Goal: Transaction & Acquisition: Purchase product/service

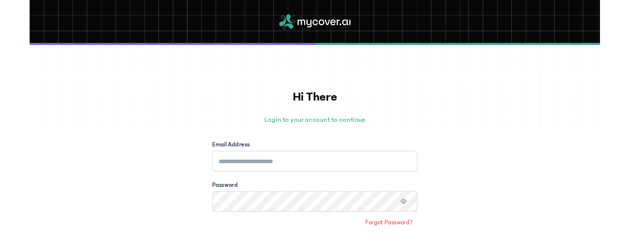
scroll to position [91, 0]
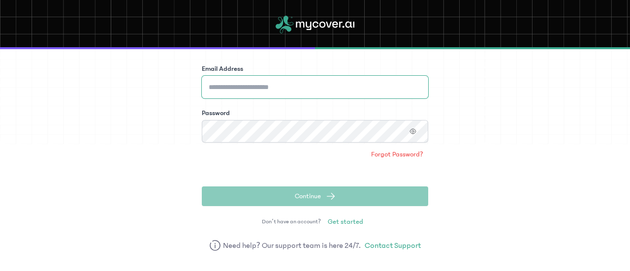
type input "**********"
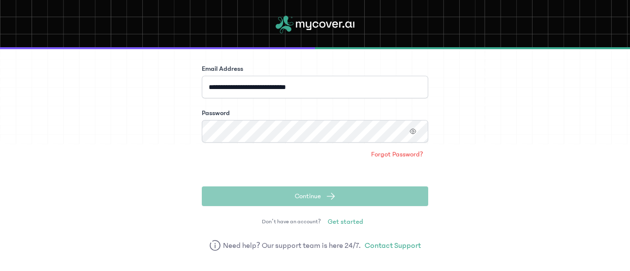
click at [312, 195] on span "Continue" at bounding box center [308, 196] width 26 height 10
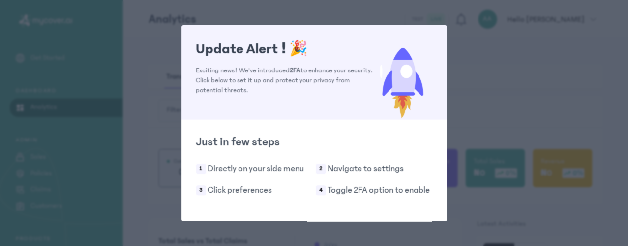
scroll to position [55, 0]
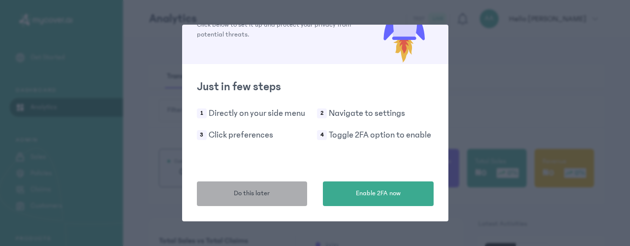
click at [252, 192] on span "Do this later" at bounding box center [252, 193] width 36 height 10
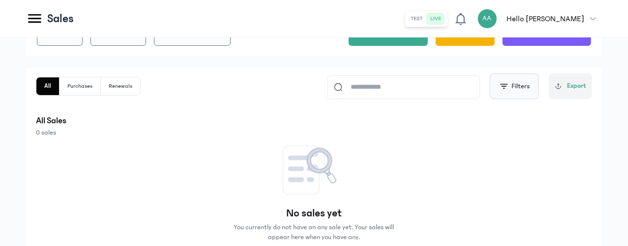
scroll to position [98, 0]
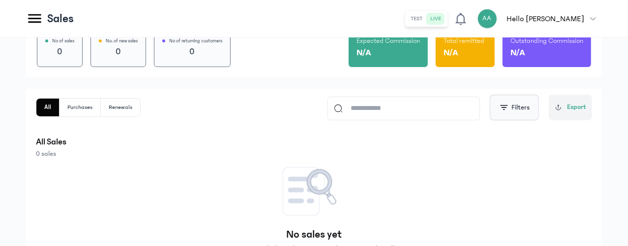
click at [527, 120] on button "Filters" at bounding box center [514, 107] width 49 height 26
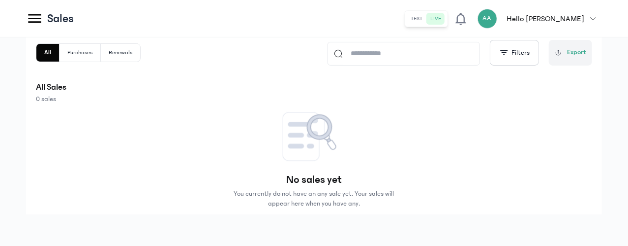
scroll to position [197, 0]
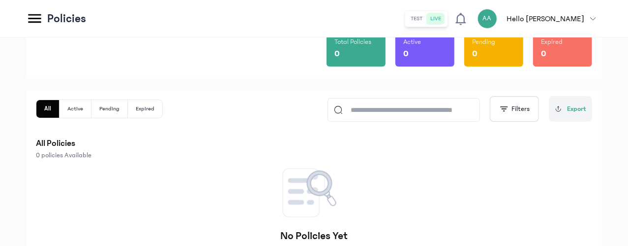
scroll to position [98, 0]
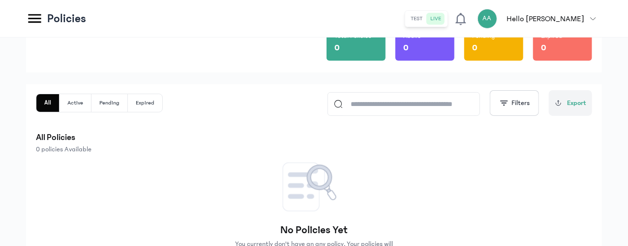
click at [60, 104] on button "All" at bounding box center [47, 103] width 23 height 18
click at [60, 103] on button "All" at bounding box center [47, 103] width 23 height 18
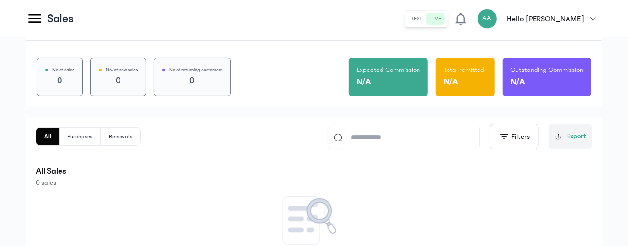
scroll to position [49, 0]
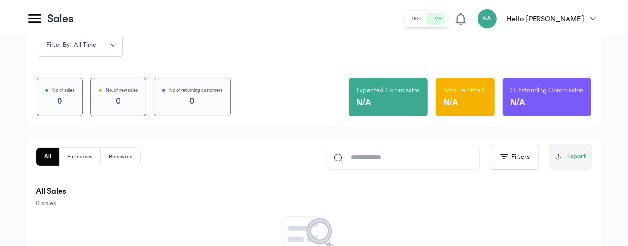
click at [268, 126] on div "No of sales 0 No. of new sales 0 No of returning customers 0 Expected Commissio…" at bounding box center [314, 93] width 576 height 65
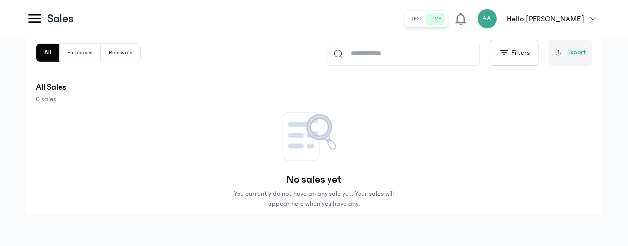
scroll to position [199, 0]
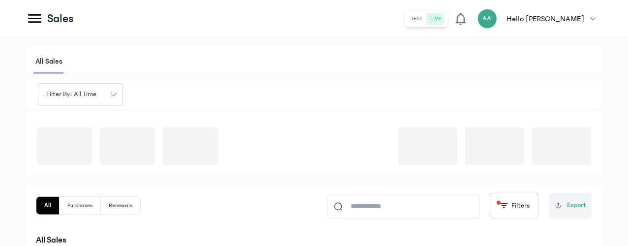
scroll to position [49, 0]
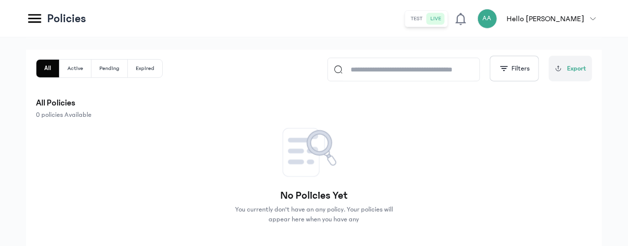
scroll to position [148, 0]
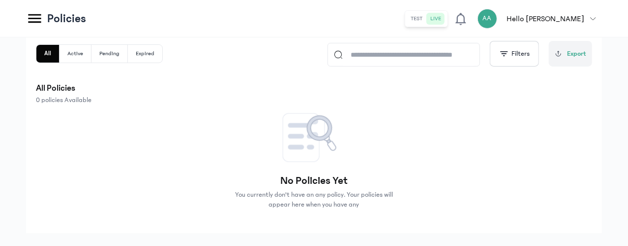
click at [92, 52] on button "Active" at bounding box center [76, 54] width 32 height 18
click at [59, 55] on button "All" at bounding box center [47, 54] width 23 height 18
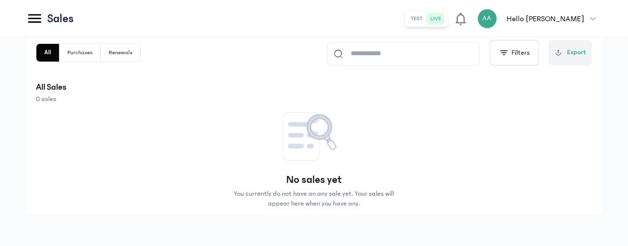
scroll to position [98, 0]
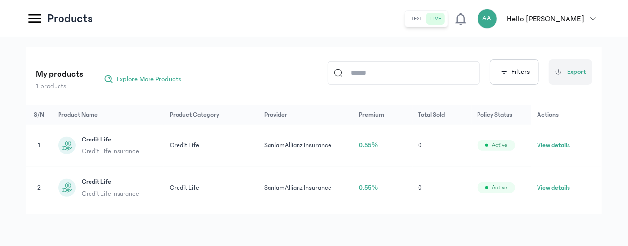
scroll to position [124, 0]
click at [561, 140] on button "View details" at bounding box center [553, 145] width 33 height 10
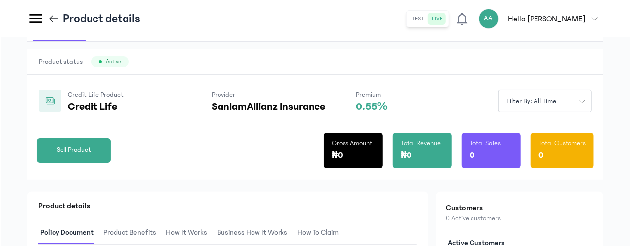
scroll to position [98, 0]
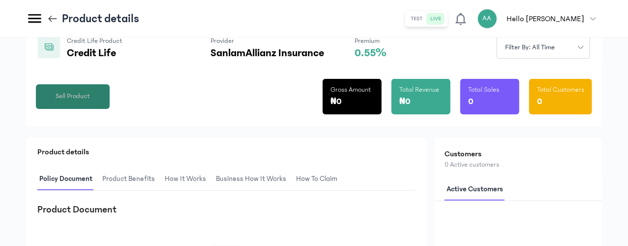
click at [90, 101] on span "Sell Product" at bounding box center [73, 96] width 34 height 10
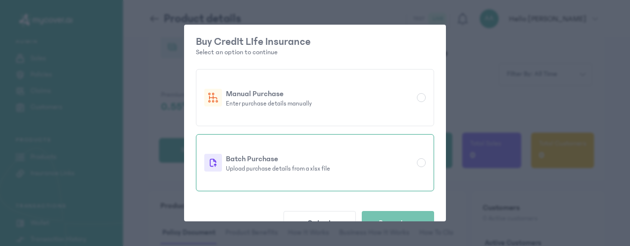
click at [272, 161] on p "Batch Purchase" at bounding box center [319, 159] width 187 height 12
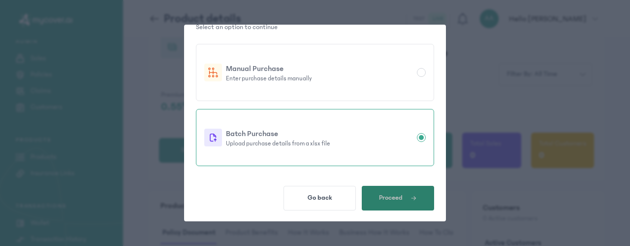
click at [403, 198] on span "button" at bounding box center [410, 197] width 14 height 9
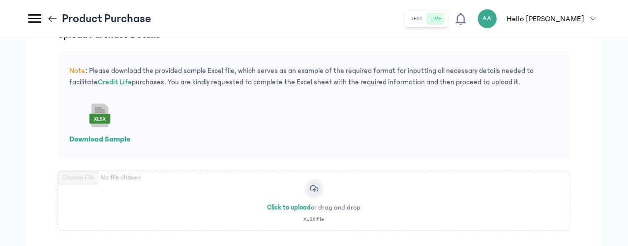
scroll to position [98, 0]
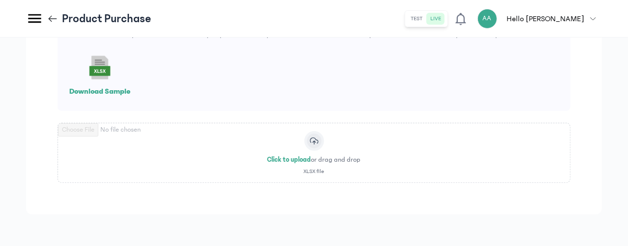
click at [282, 85] on div "Note : Please download the provided sample Excel file, which serves as an examp…" at bounding box center [314, 57] width 513 height 107
click at [116, 77] on rect at bounding box center [99, 67] width 31 height 31
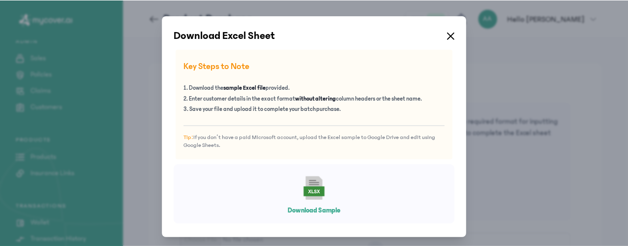
scroll to position [6, 0]
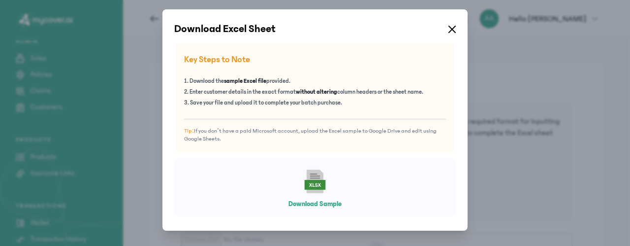
drag, startPoint x: 309, startPoint y: 185, endPoint x: 310, endPoint y: 204, distance: 19.2
click at [309, 186] on icon at bounding box center [314, 180] width 31 height 31
click at [310, 204] on button "Download Sample" at bounding box center [314, 204] width 53 height 10
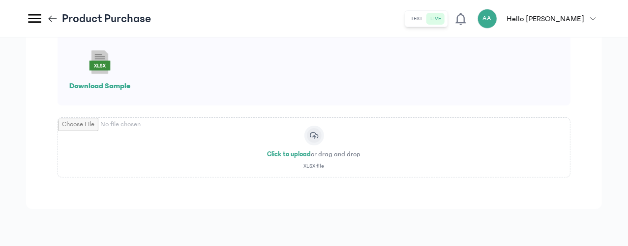
scroll to position [122, 0]
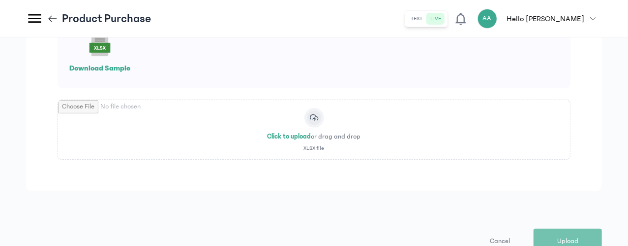
click at [374, 132] on input "file" at bounding box center [314, 129] width 512 height 59
type input "**********"
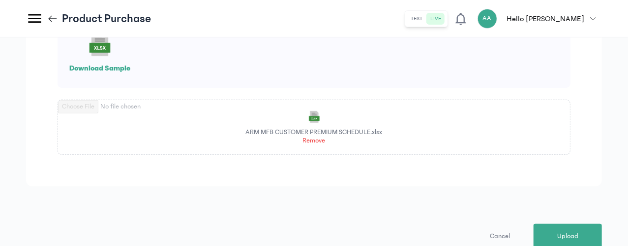
scroll to position [166, 0]
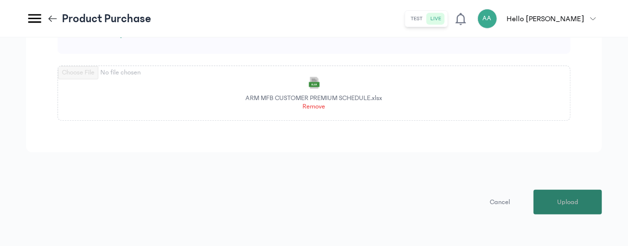
click at [571, 199] on span "Upload" at bounding box center [568, 202] width 21 height 10
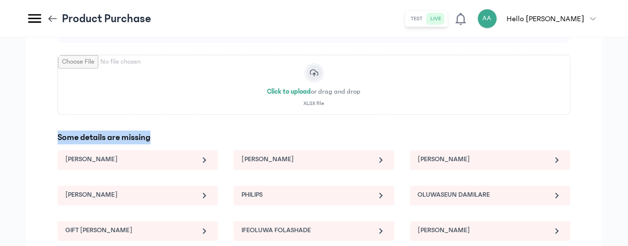
drag, startPoint x: 286, startPoint y: 146, endPoint x: 156, endPoint y: 145, distance: 130.4
click at [156, 145] on div "Upload purchase details Note : Please download the provided sample Excel file, …" at bounding box center [314, 112] width 576 height 431
click at [207, 162] on icon at bounding box center [204, 159] width 3 height 5
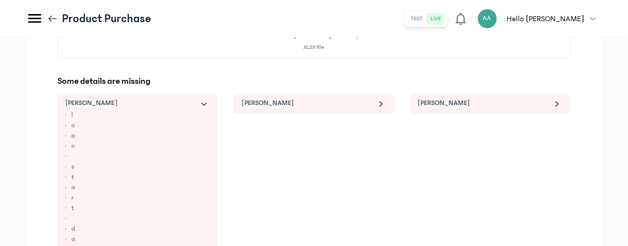
scroll to position [216, 0]
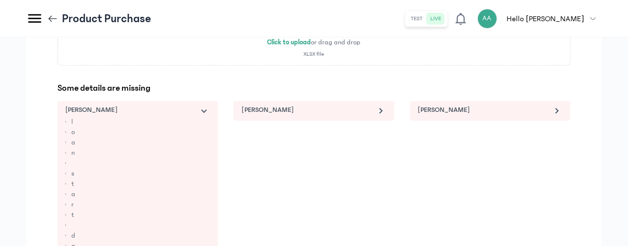
click at [383, 113] on icon at bounding box center [380, 110] width 3 height 5
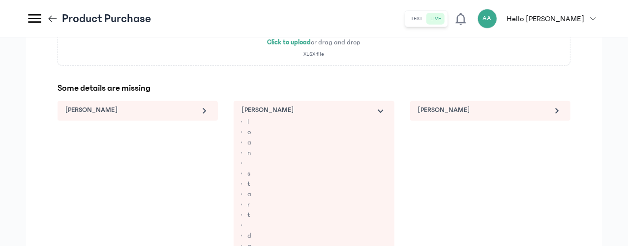
click at [383, 113] on icon at bounding box center [380, 110] width 5 height 3
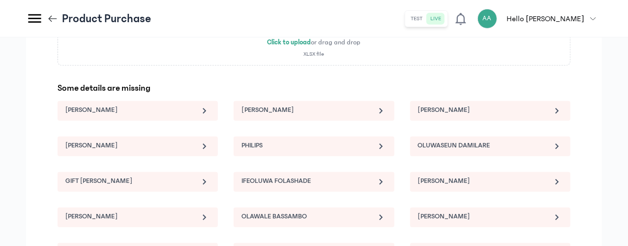
click at [210, 117] on icon at bounding box center [204, 111] width 12 height 12
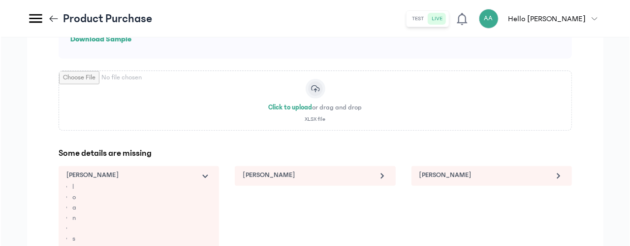
scroll to position [0, 0]
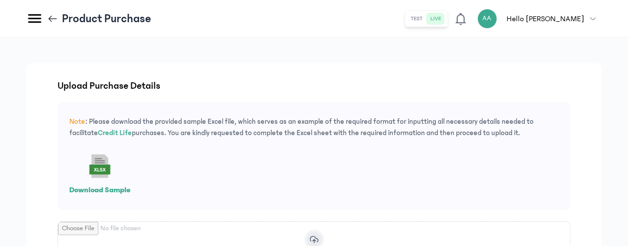
click at [130, 195] on p "Download Sample" at bounding box center [99, 190] width 61 height 12
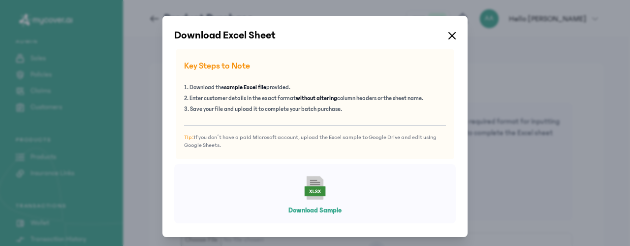
click at [448, 34] on icon at bounding box center [451, 35] width 7 height 7
click at [451, 37] on icon at bounding box center [451, 35] width 7 height 7
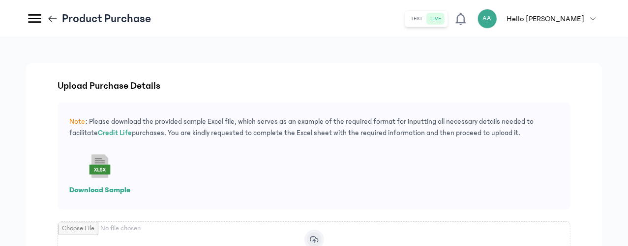
click at [57, 19] on icon at bounding box center [53, 18] width 8 height 0
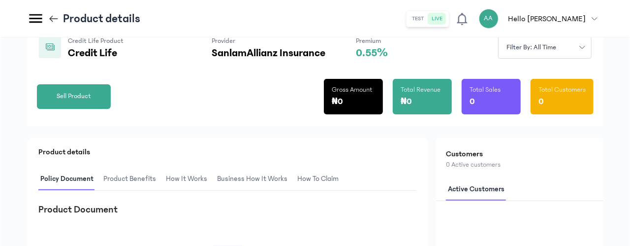
scroll to position [148, 0]
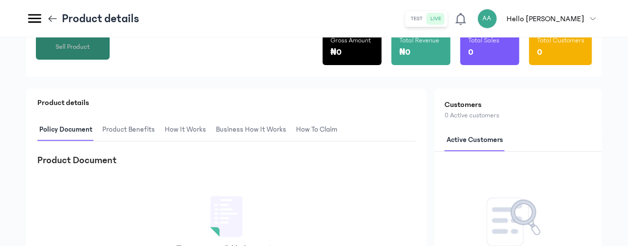
click at [90, 52] on span "Sell Product" at bounding box center [73, 47] width 34 height 10
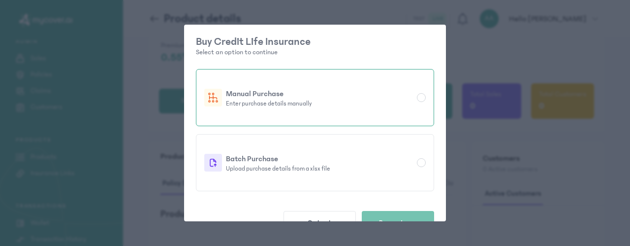
click at [422, 97] on div at bounding box center [421, 97] width 9 height 9
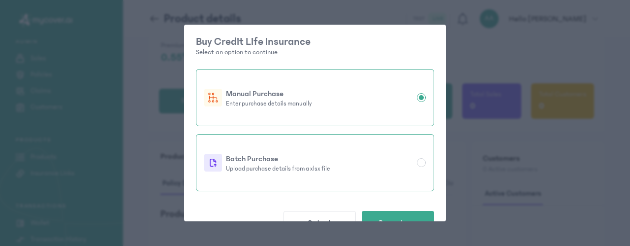
scroll to position [25, 0]
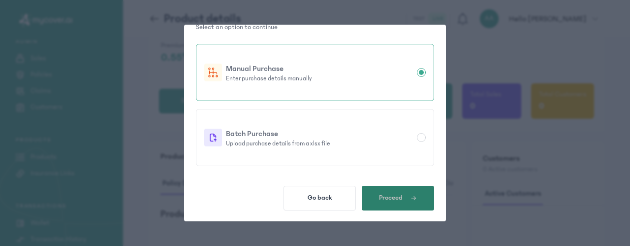
click at [397, 198] on span "Proceed" at bounding box center [391, 197] width 24 height 8
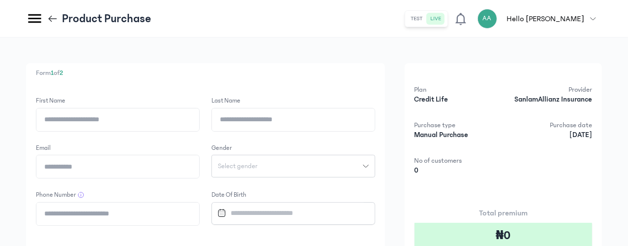
click at [199, 115] on input "First Name" at bounding box center [117, 119] width 163 height 23
paste input "**********"
type input "**********"
click at [343, 118] on input "Last Name" at bounding box center [293, 119] width 163 height 23
paste input "***"
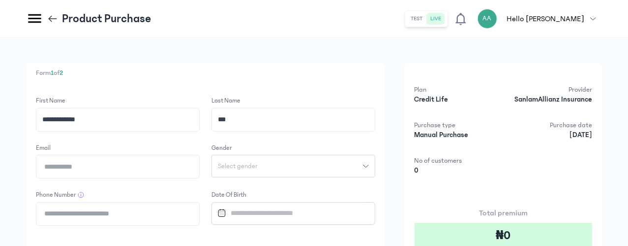
type input "***"
click at [190, 171] on input "Email" at bounding box center [117, 166] width 163 height 23
paste input "**********"
type input "**********"
click at [264, 164] on span "Select gender" at bounding box center [238, 165] width 52 height 7
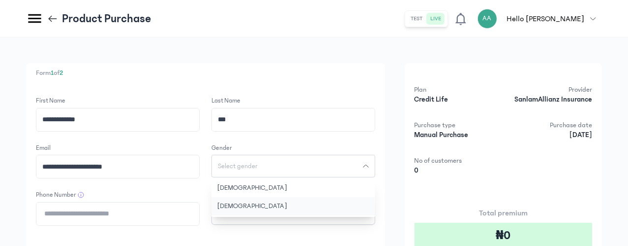
click at [318, 209] on button "[DEMOGRAPHIC_DATA]" at bounding box center [294, 206] width 164 height 18
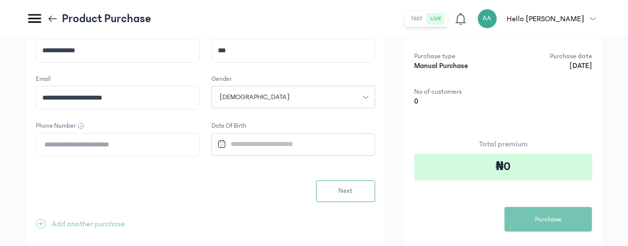
scroll to position [98, 0]
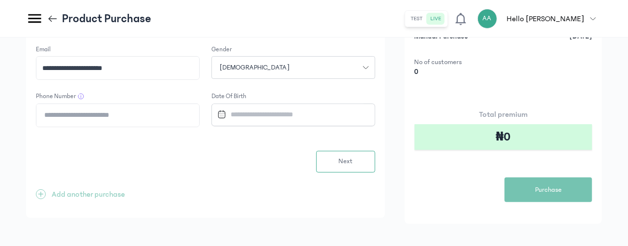
click at [180, 120] on input "Phone Number" at bounding box center [117, 115] width 163 height 23
paste input "**********"
click at [164, 112] on input "**********" at bounding box center [117, 115] width 163 height 23
click at [166, 114] on input "**********" at bounding box center [117, 115] width 163 height 23
type input "**********"
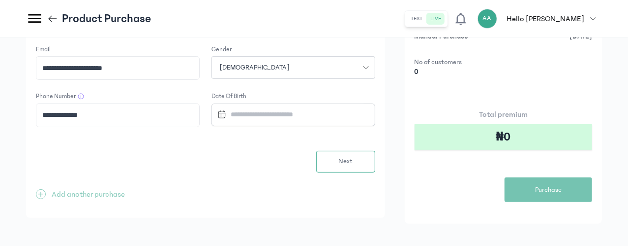
click at [243, 143] on form "**********" at bounding box center [206, 85] width 340 height 175
click at [225, 113] on icon at bounding box center [221, 113] width 6 height 0
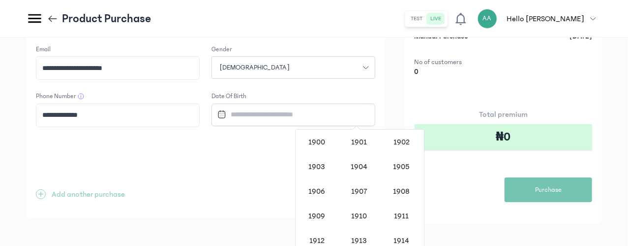
scroll to position [806, 0]
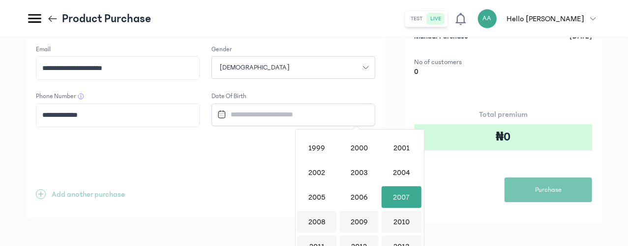
click at [333, 112] on input "Datepicker input" at bounding box center [289, 114] width 151 height 21
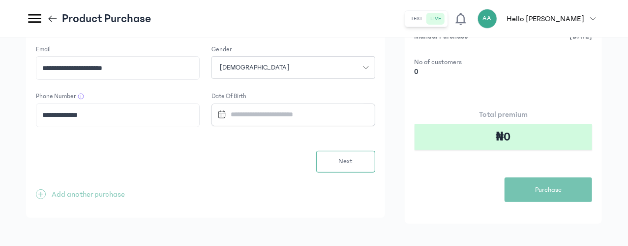
click at [333, 112] on input "Datepicker input" at bounding box center [289, 114] width 151 height 21
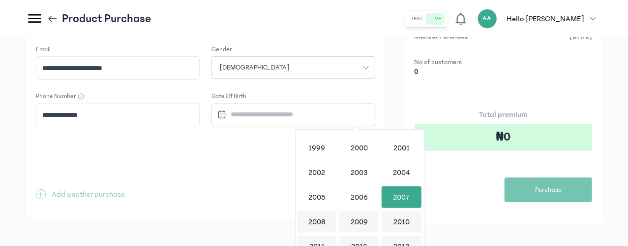
drag, startPoint x: 421, startPoint y: 189, endPoint x: 424, endPoint y: 156, distance: 33.6
click at [424, 156] on div "[DATE] 1900 1901 1902 1903 1904 1905 1906 1907 1908 1909 1910 1911 1912 1913 19…" at bounding box center [359, 200] width 129 height 143
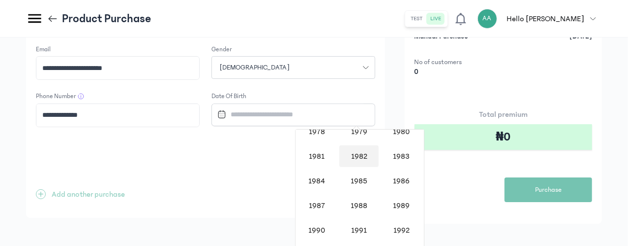
scroll to position [658, 0]
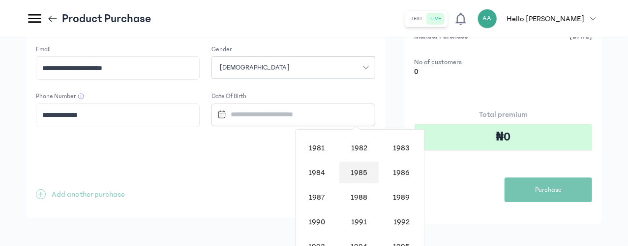
click at [364, 177] on div "1985" at bounding box center [359, 172] width 39 height 22
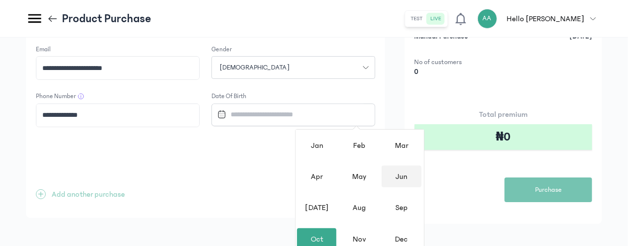
click at [406, 175] on div "Jun" at bounding box center [401, 176] width 39 height 22
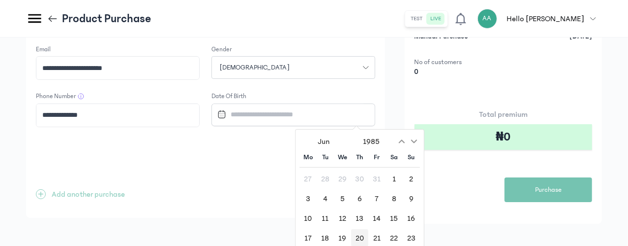
click at [359, 235] on div "20" at bounding box center [359, 237] width 17 height 17
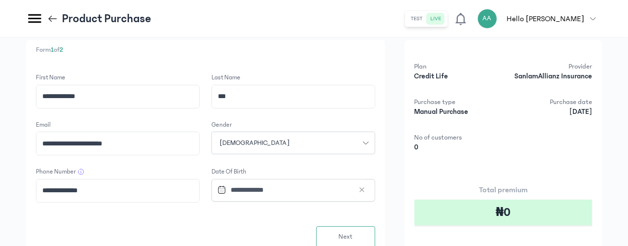
scroll to position [117, 0]
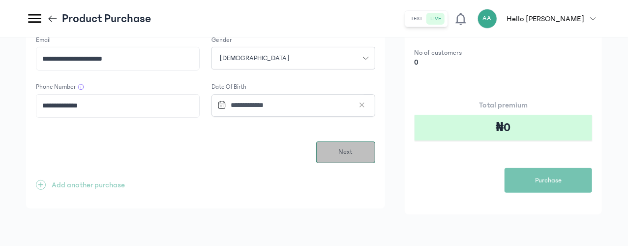
click at [375, 146] on button "Next" at bounding box center [345, 152] width 59 height 22
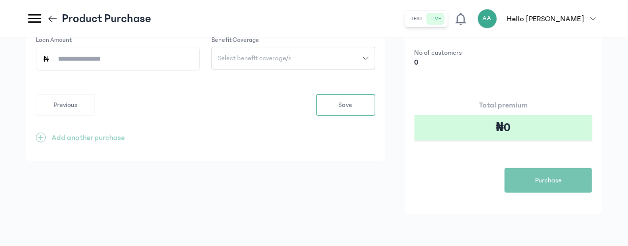
scroll to position [0, 0]
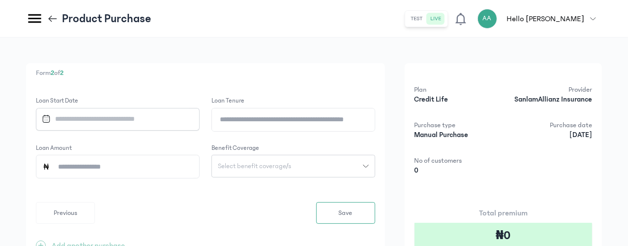
click at [189, 118] on input "Datepicker input" at bounding box center [113, 118] width 151 height 21
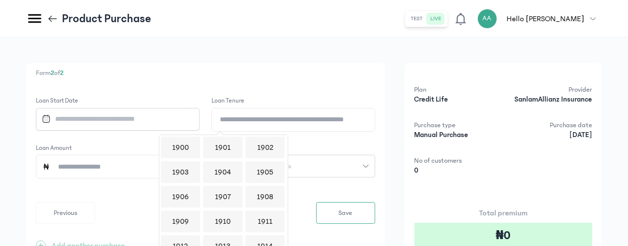
scroll to position [954, 0]
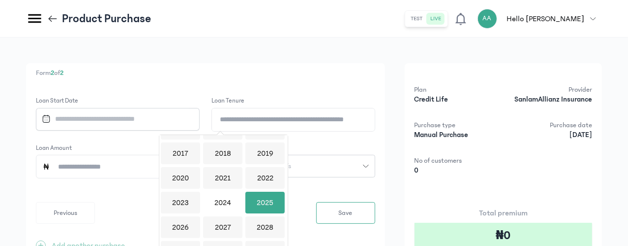
click at [321, 50] on div "Form 2 of 2 Loan Start Date Loan Tenure Loan Amount Benefit Coverage Select ben…" at bounding box center [314, 195] width 628 height 316
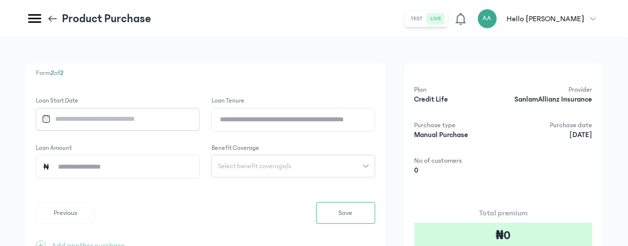
click at [189, 114] on input "Datepicker input" at bounding box center [113, 118] width 151 height 21
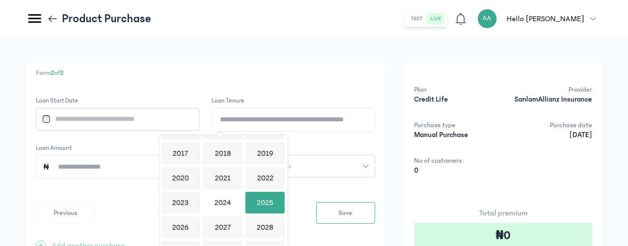
scroll to position [176, 0]
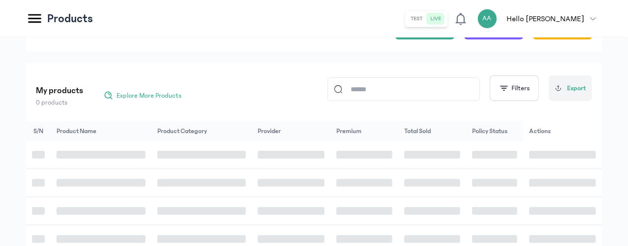
scroll to position [49, 0]
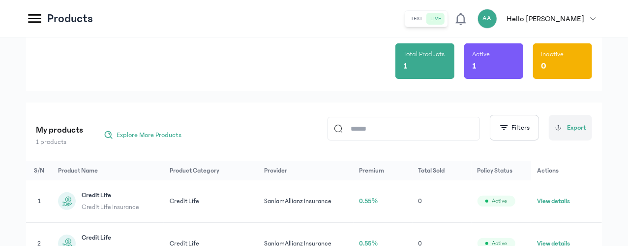
click at [73, 202] on icon at bounding box center [67, 201] width 12 height 12
click at [139, 202] on span "Credit Life Insurance" at bounding box center [111, 207] width 58 height 10
click at [139, 209] on span "Credit Life Insurance" at bounding box center [111, 207] width 58 height 10
click at [567, 204] on button "View details" at bounding box center [553, 201] width 33 height 10
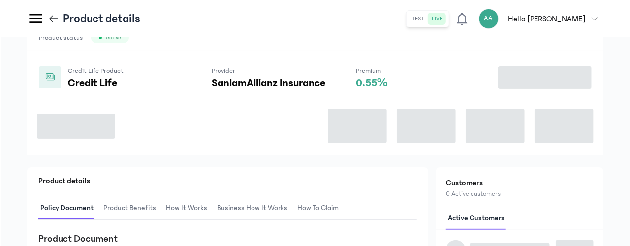
scroll to position [148, 0]
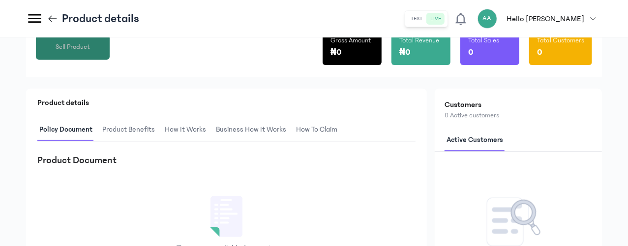
click at [90, 52] on span "Sell Product" at bounding box center [73, 47] width 34 height 10
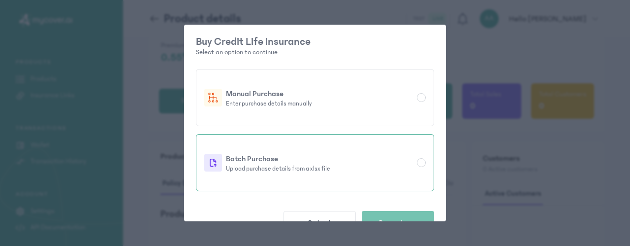
click at [278, 163] on p "Batch Purchase" at bounding box center [319, 159] width 187 height 12
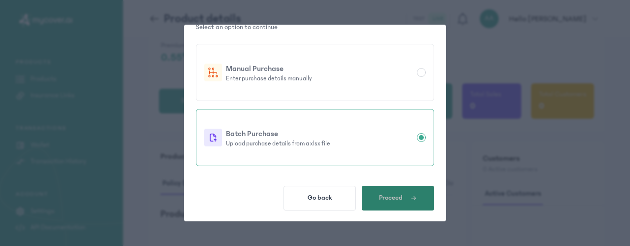
click at [403, 196] on span "button" at bounding box center [410, 197] width 14 height 9
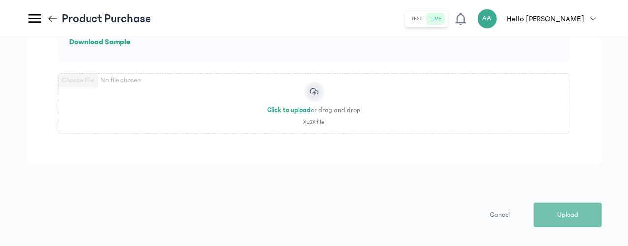
scroll to position [49, 0]
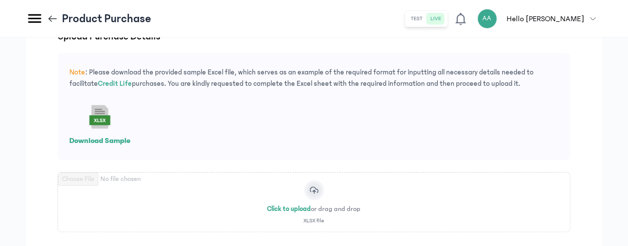
click at [116, 120] on icon at bounding box center [99, 102] width 31 height 34
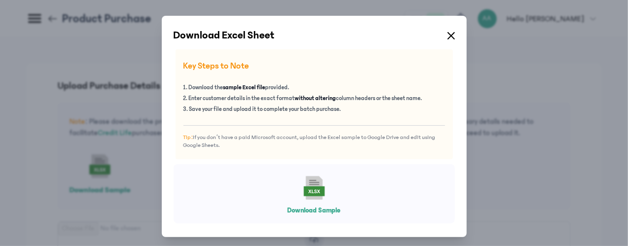
scroll to position [0, 0]
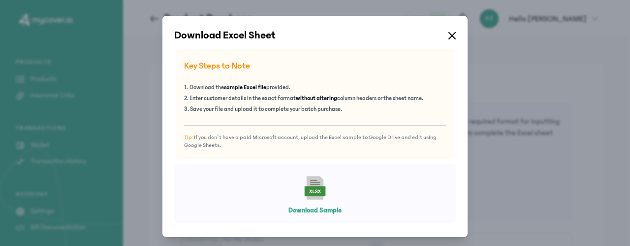
click at [449, 34] on icon at bounding box center [452, 35] width 6 height 6
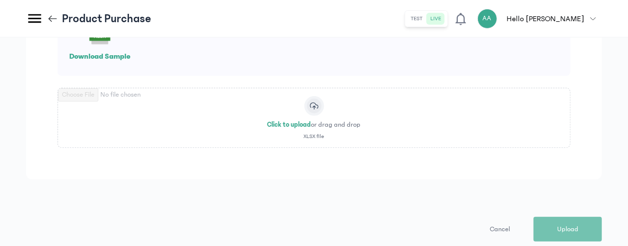
scroll to position [148, 0]
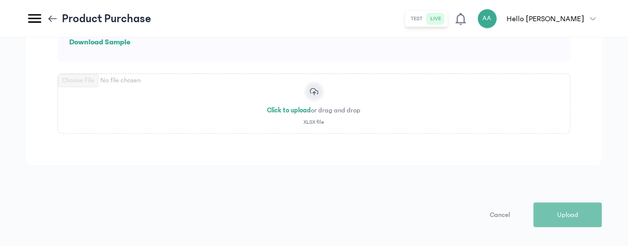
click at [130, 48] on p "Download Sample" at bounding box center [99, 42] width 61 height 12
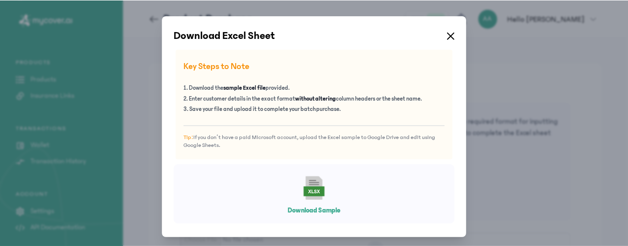
scroll to position [6, 0]
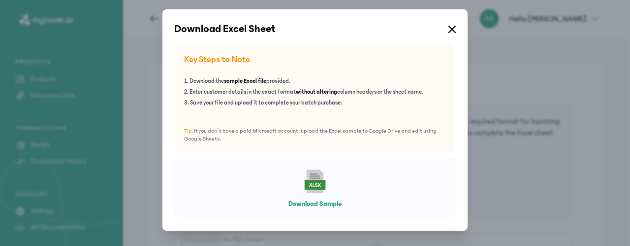
click at [314, 172] on rect at bounding box center [314, 180] width 31 height 31
drag, startPoint x: 450, startPoint y: 28, endPoint x: 461, endPoint y: 51, distance: 25.1
click at [450, 29] on icon at bounding box center [451, 29] width 7 height 7
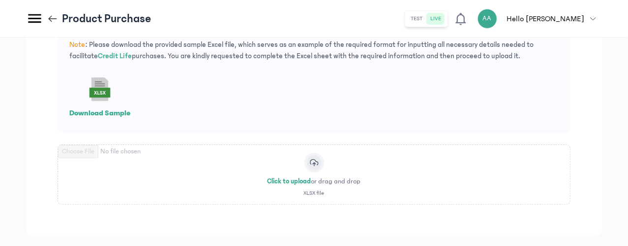
scroll to position [23, 0]
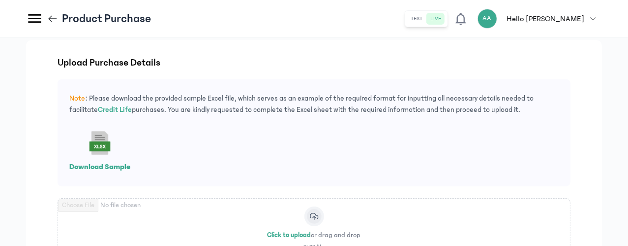
click at [116, 141] on rect at bounding box center [99, 142] width 31 height 31
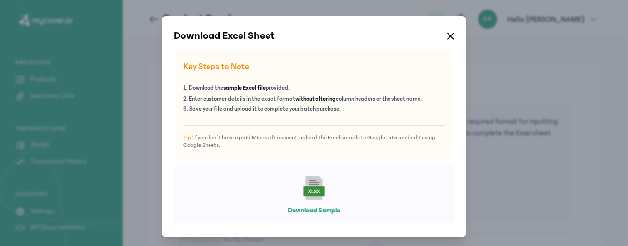
scroll to position [6, 0]
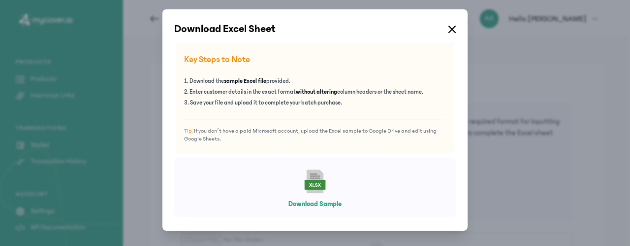
click at [312, 185] on rect at bounding box center [315, 184] width 18 height 7
click at [307, 200] on button "Download Sample" at bounding box center [314, 204] width 53 height 10
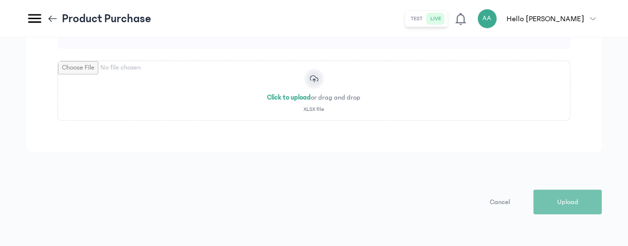
scroll to position [171, 0]
click at [375, 80] on input "file" at bounding box center [314, 90] width 512 height 59
type input "**********"
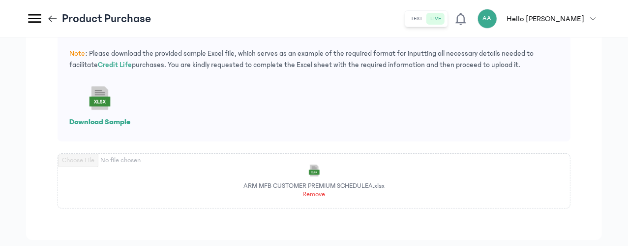
scroll to position [166, 0]
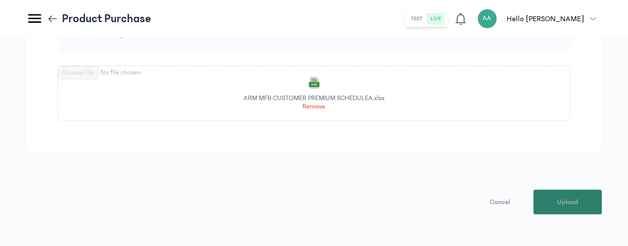
click at [563, 201] on span "Upload" at bounding box center [568, 202] width 21 height 10
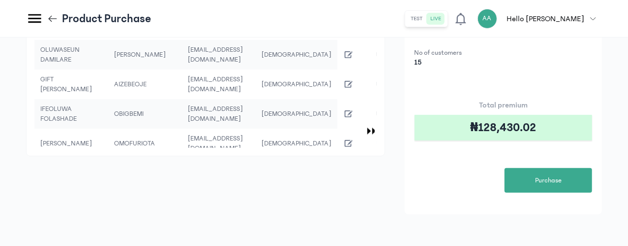
scroll to position [193, 0]
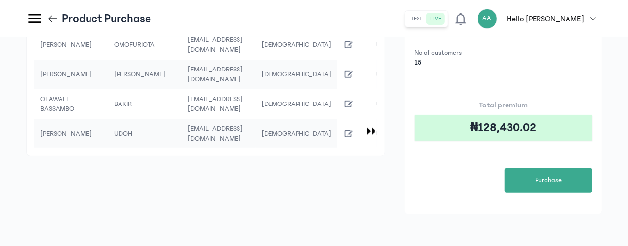
drag, startPoint x: 224, startPoint y: 138, endPoint x: 272, endPoint y: 139, distance: 47.3
click at [272, 139] on div "First Name Last Name Email Gender Phone Number Date of Birth Loan Start Date Lo…" at bounding box center [205, 55] width 359 height 201
click at [108, 207] on td "ADEPEJU OLUWAFUNMILOLA" at bounding box center [71, 222] width 74 height 30
click at [371, 127] on div at bounding box center [367, 130] width 7 height 7
drag, startPoint x: 213, startPoint y: 136, endPoint x: 405, endPoint y: 147, distance: 192.2
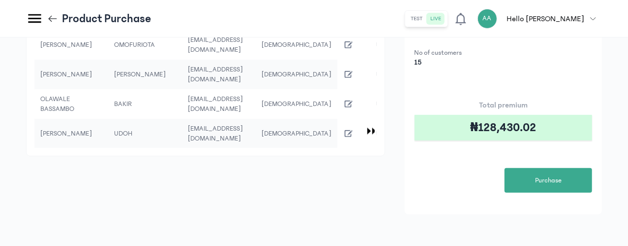
click at [327, 207] on tr "ADEPEJU OLUWAFUNMILOLA SANGOTADE [EMAIL_ADDRESS][DOMAIN_NAME] [DEMOGRAPHIC_DATA…" at bounding box center [463, 222] width 859 height 30
click at [385, 146] on div "First Name Last Name Email Gender Phone Number Date of Birth Loan Start Date Lo…" at bounding box center [205, 55] width 359 height 201
click at [371, 127] on div at bounding box center [367, 130] width 7 height 7
click at [375, 126] on div at bounding box center [370, 130] width 10 height 9
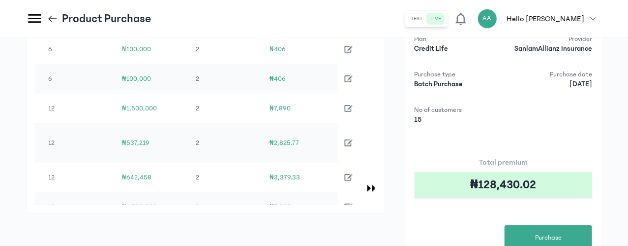
scroll to position [0, 0]
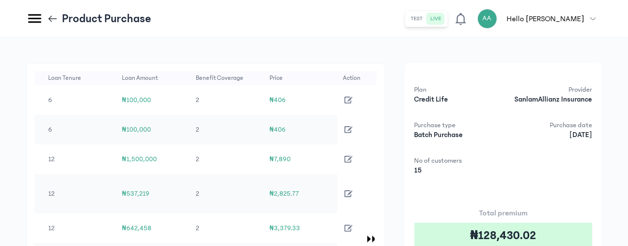
click at [354, 96] on icon "button" at bounding box center [348, 99] width 11 height 11
click at [354, 95] on icon "button" at bounding box center [348, 99] width 11 height 11
click at [352, 96] on icon "button" at bounding box center [348, 99] width 8 height 7
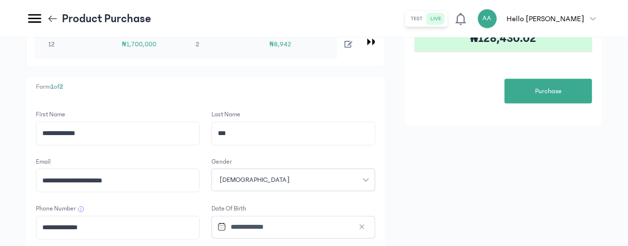
scroll to position [148, 0]
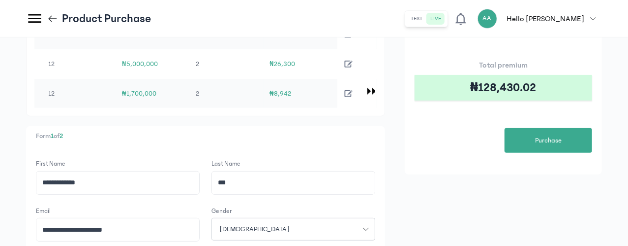
click at [354, 177] on icon "button" at bounding box center [348, 182] width 11 height 11
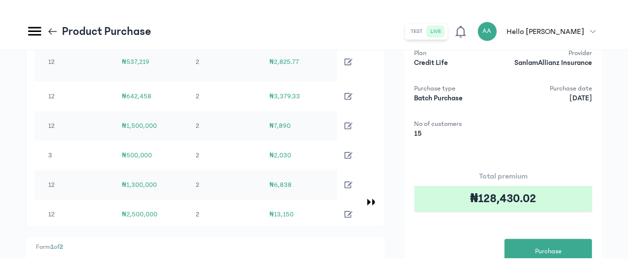
scroll to position [46, 628]
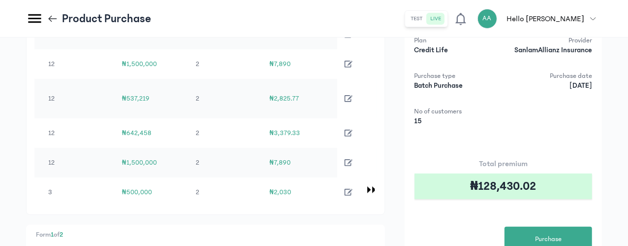
click at [594, 18] on icon "button" at bounding box center [594, 19] width 6 height 6
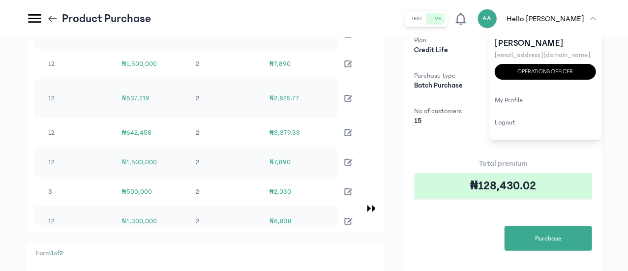
scroll to position [151, 0]
